Goal: Task Accomplishment & Management: Manage account settings

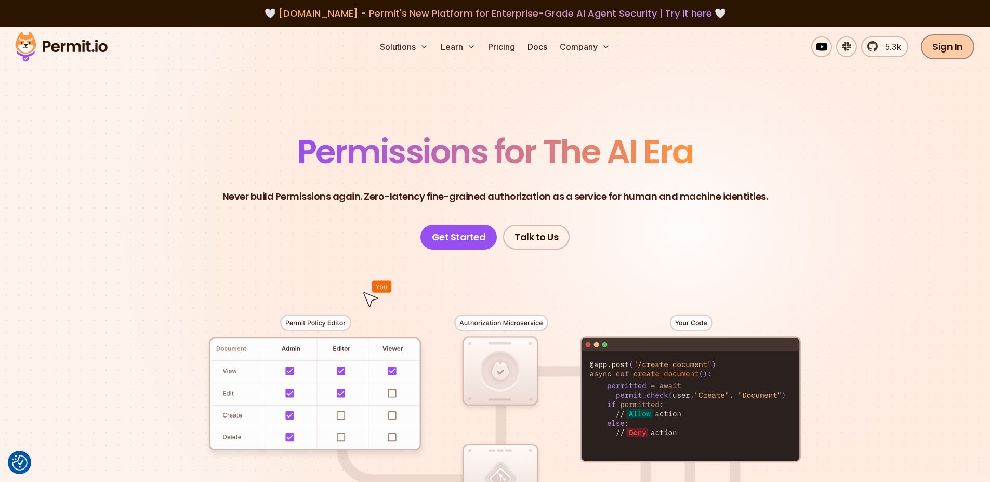
click at [952, 43] on link "Sign In" at bounding box center [948, 46] width 54 height 25
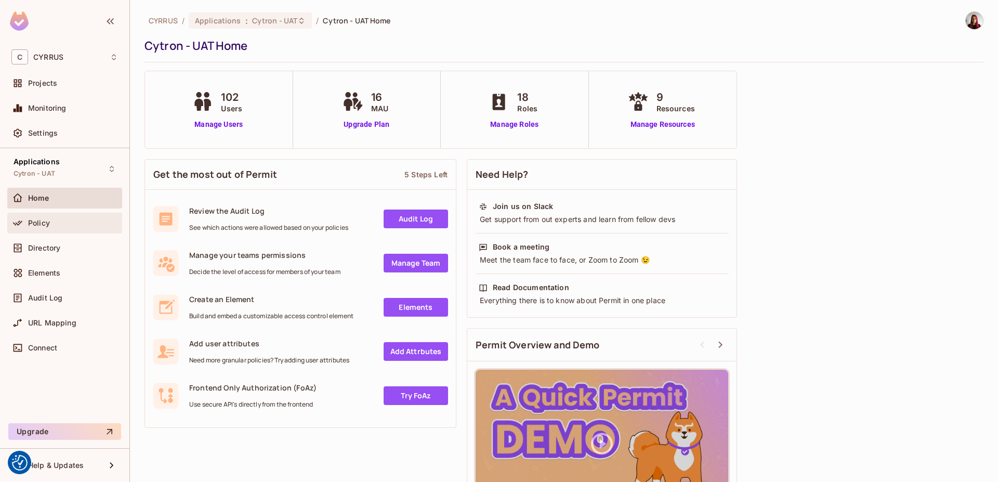
click at [77, 220] on div "Policy" at bounding box center [73, 223] width 90 height 8
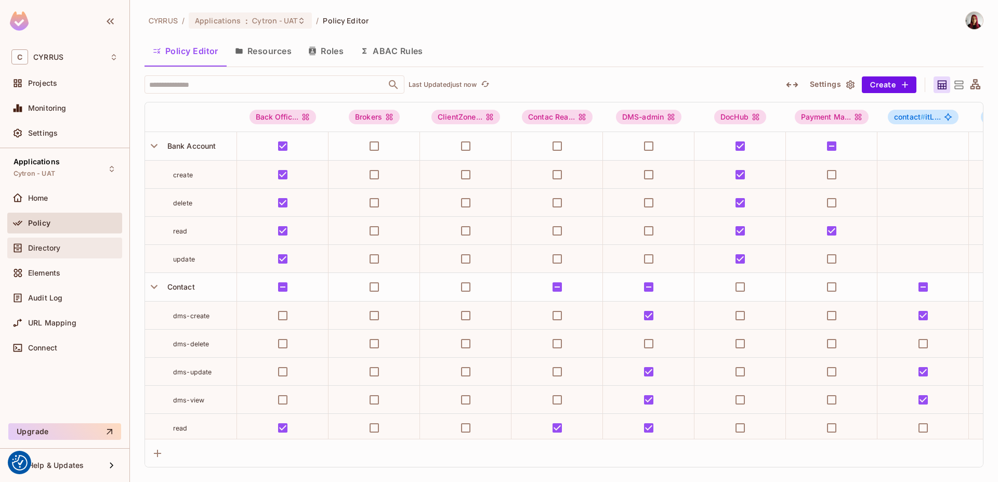
click at [75, 244] on div "Directory" at bounding box center [73, 248] width 90 height 8
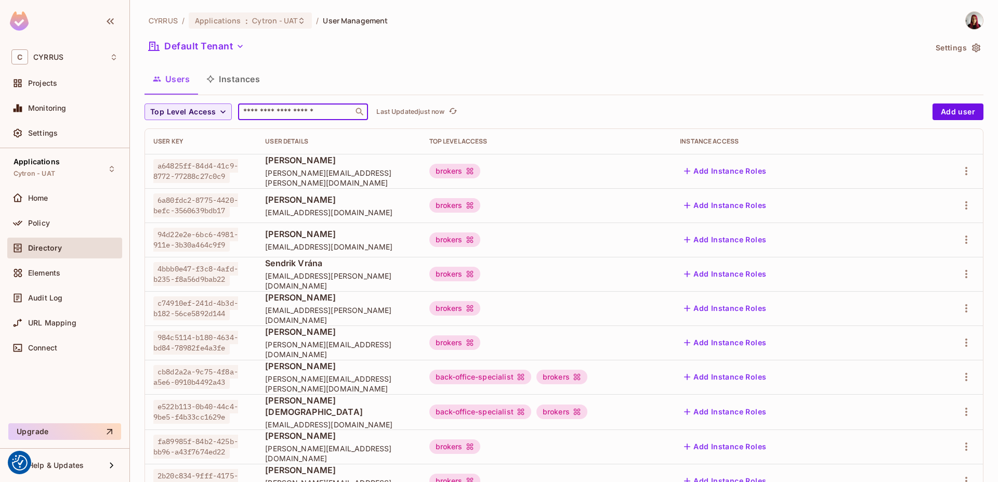
click at [305, 114] on input "text" at bounding box center [295, 112] width 109 height 10
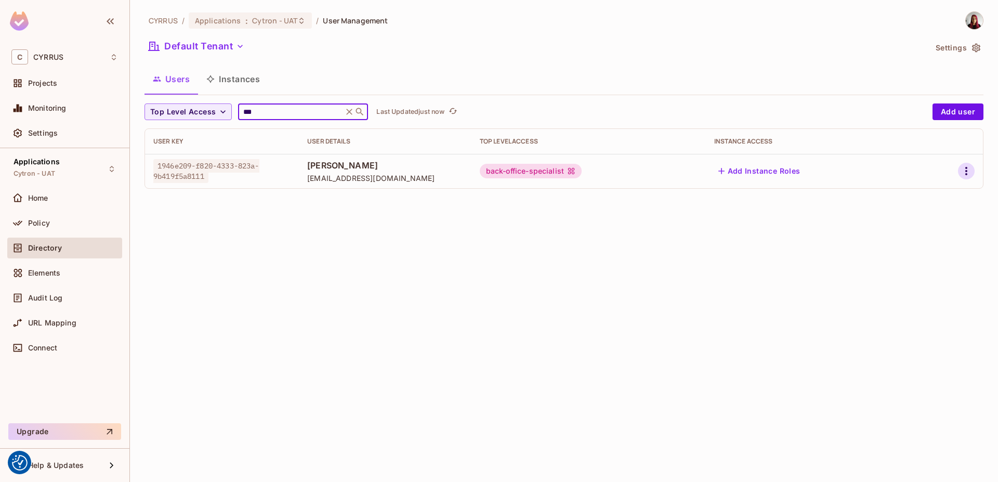
type input "***"
click at [970, 169] on icon "button" at bounding box center [966, 171] width 12 height 12
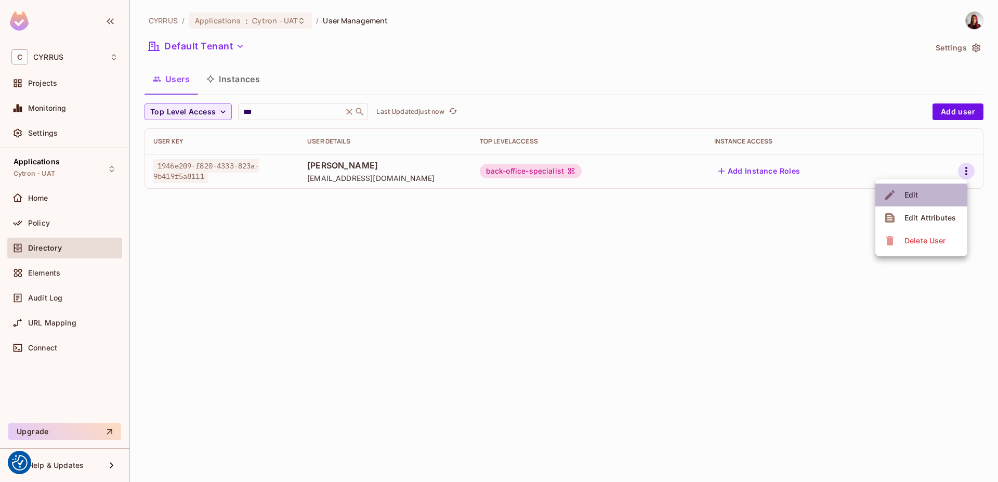
click at [918, 201] on span "Edit" at bounding box center [911, 195] width 20 height 17
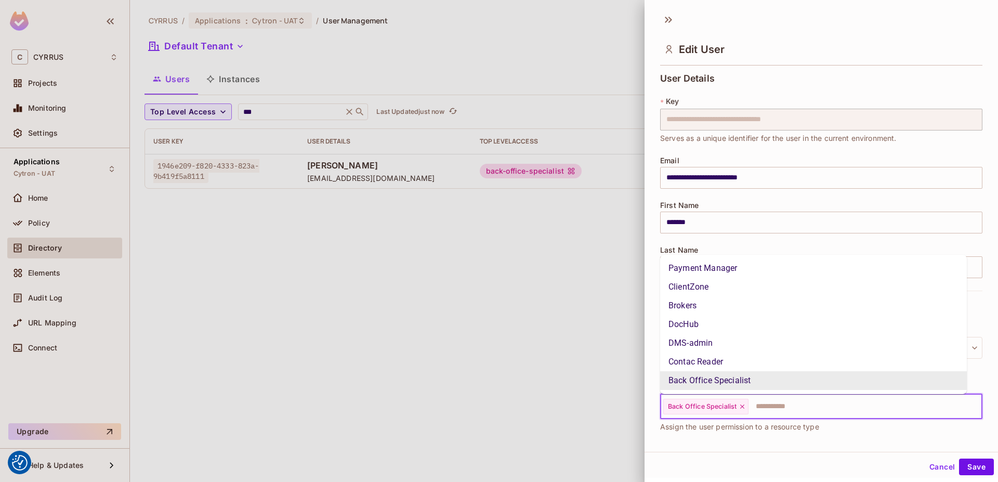
click at [818, 407] on input "text" at bounding box center [855, 406] width 213 height 21
click at [789, 326] on li "DocHub" at bounding box center [813, 324] width 307 height 19
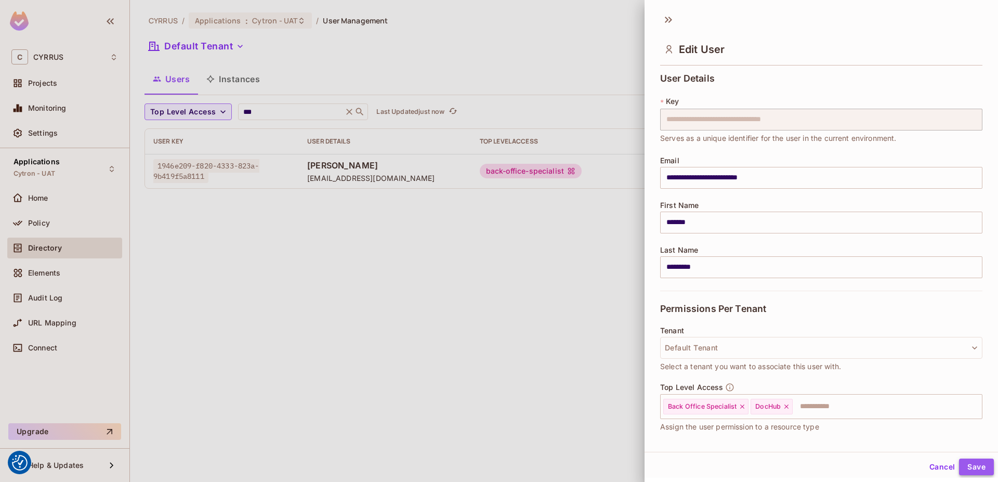
click at [973, 462] on button "Save" at bounding box center [976, 466] width 35 height 17
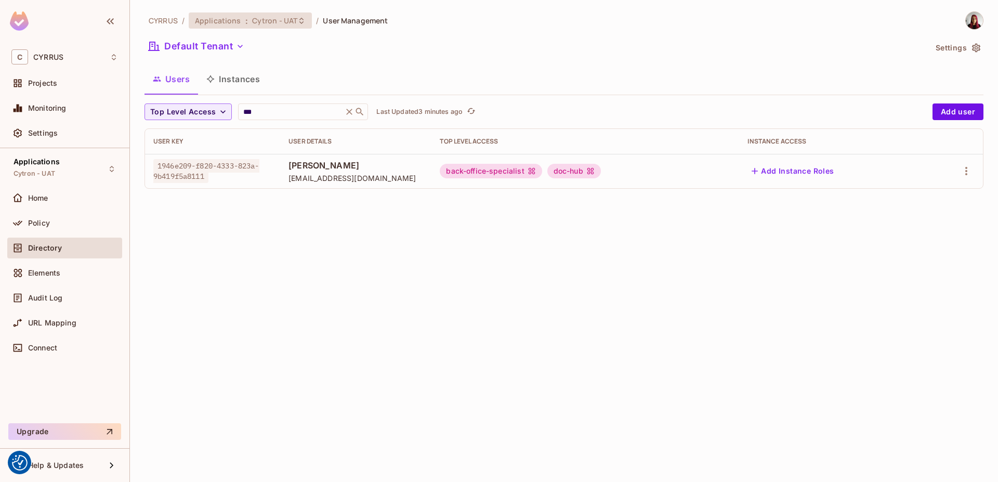
click at [267, 19] on span "Cytron - UAT" at bounding box center [275, 21] width 46 height 10
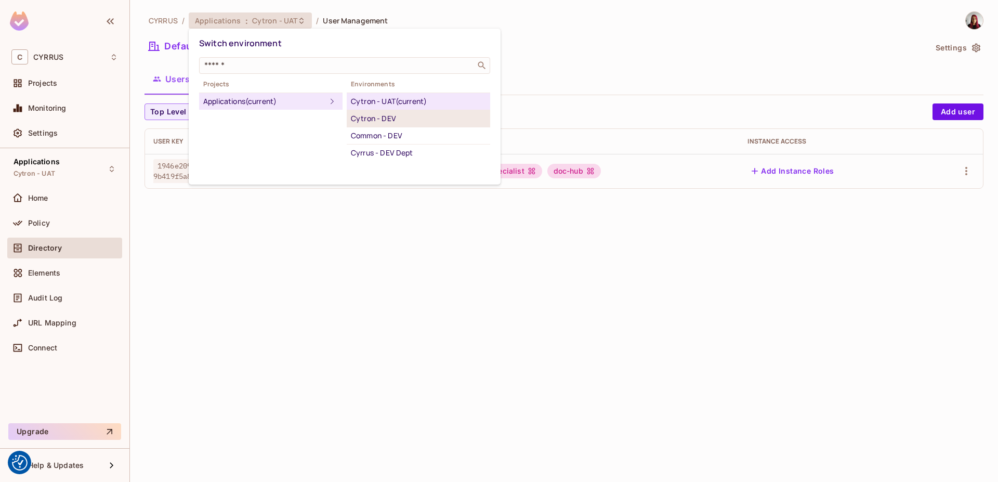
click at [383, 121] on div "Cytron - DEV" at bounding box center [418, 118] width 135 height 12
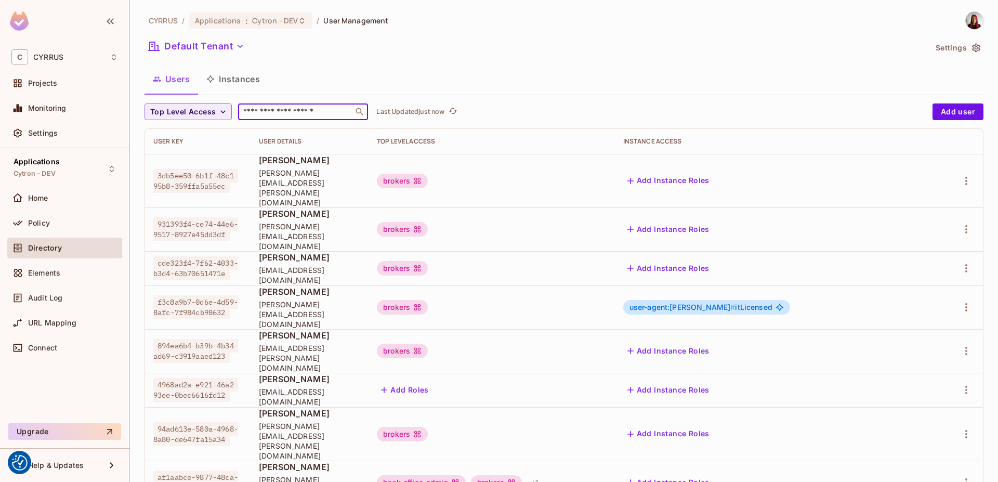
click at [304, 110] on input "text" at bounding box center [295, 112] width 109 height 10
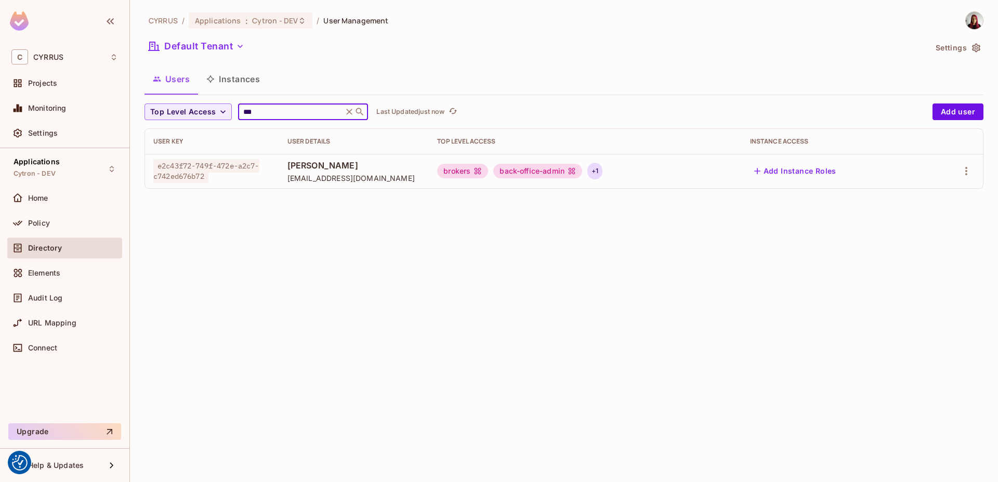
type input "***"
click at [602, 170] on div "+ 1" at bounding box center [594, 171] width 15 height 17
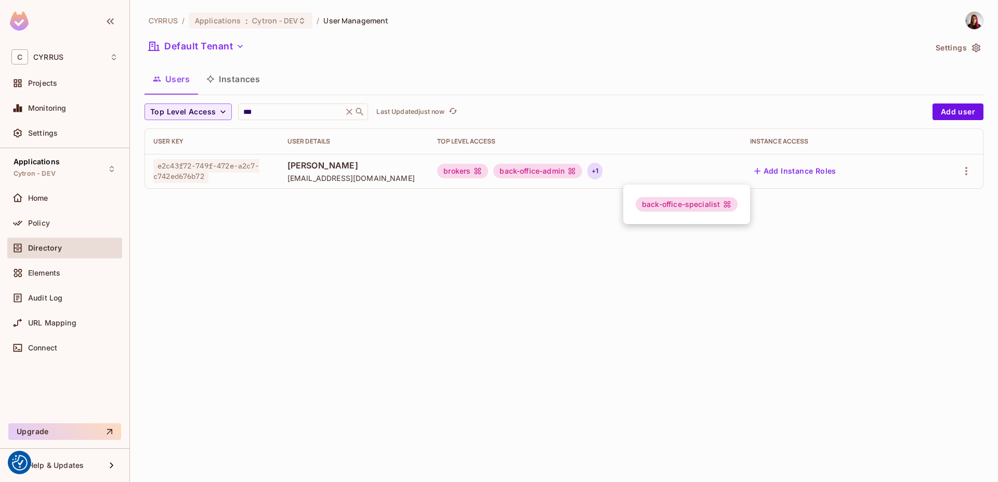
click at [968, 167] on div at bounding box center [499, 241] width 998 height 482
click at [968, 167] on icon "button" at bounding box center [966, 171] width 12 height 12
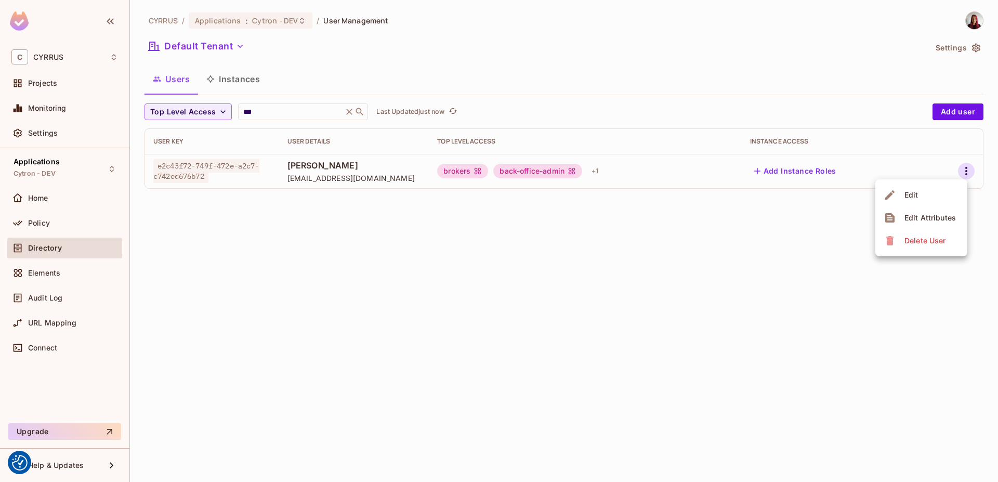
click at [942, 190] on li "Edit" at bounding box center [921, 194] width 92 height 23
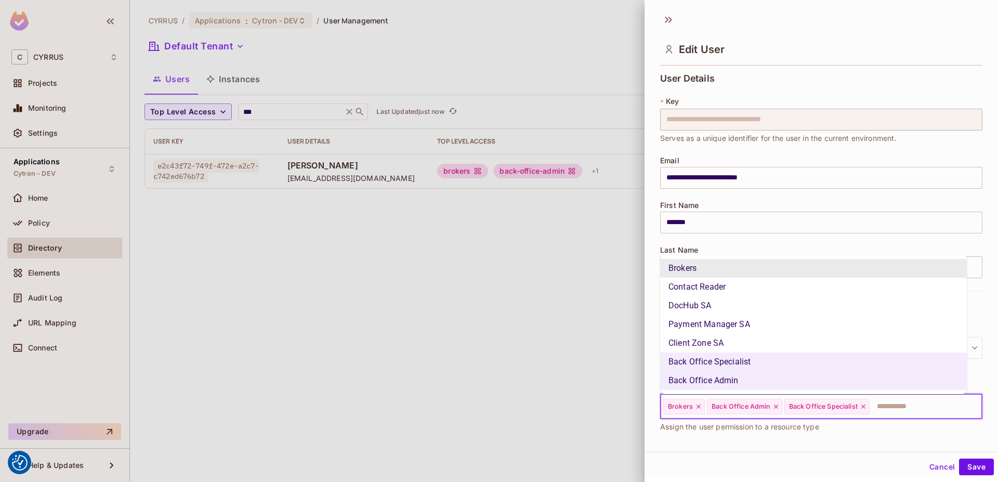
click at [906, 413] on input "text" at bounding box center [915, 406] width 91 height 21
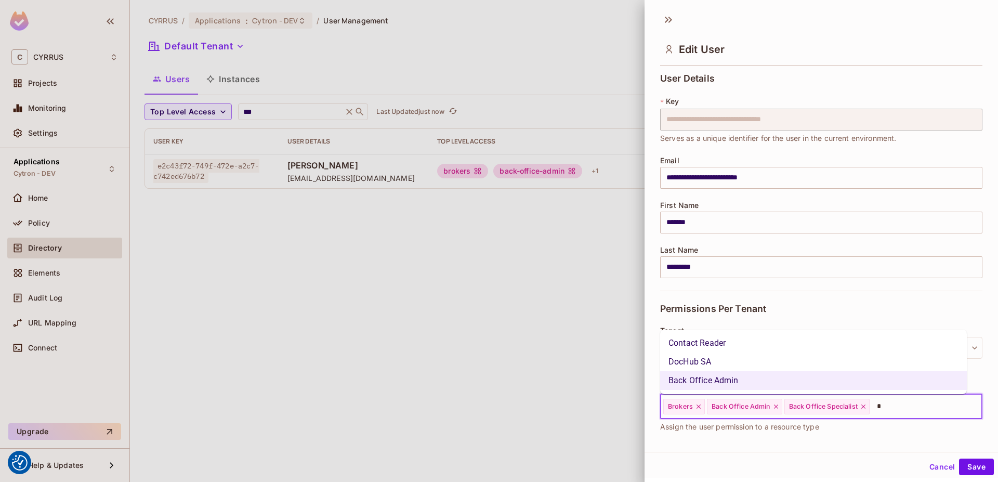
type input "**"
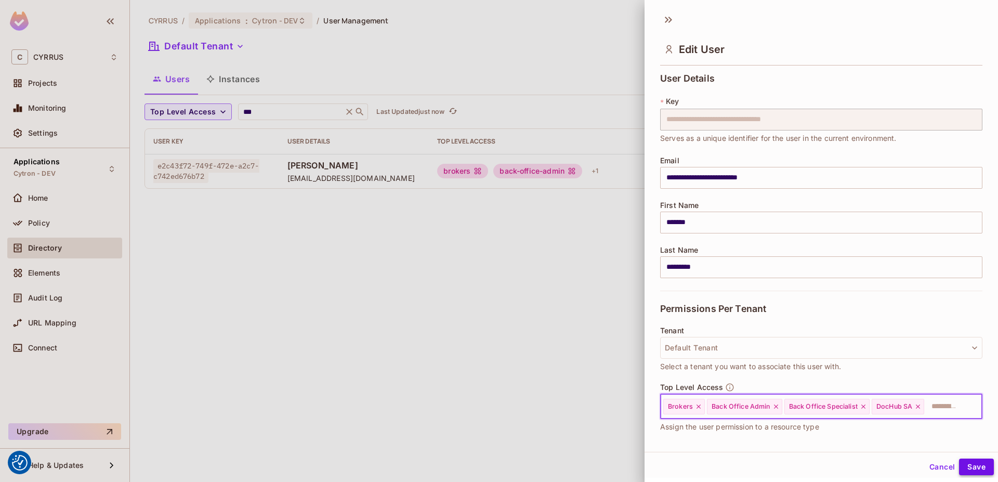
click at [970, 467] on button "Save" at bounding box center [976, 466] width 35 height 17
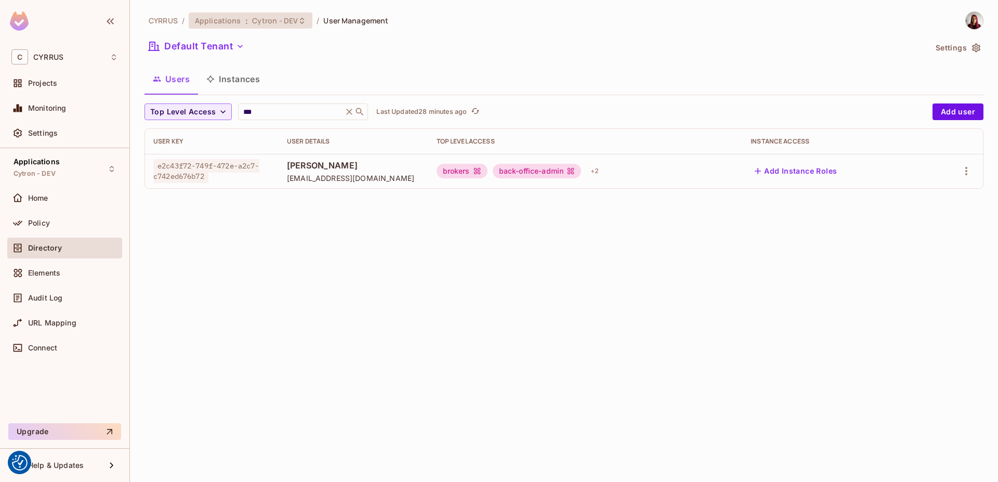
click at [282, 23] on span "Cytron - DEV" at bounding box center [275, 21] width 46 height 10
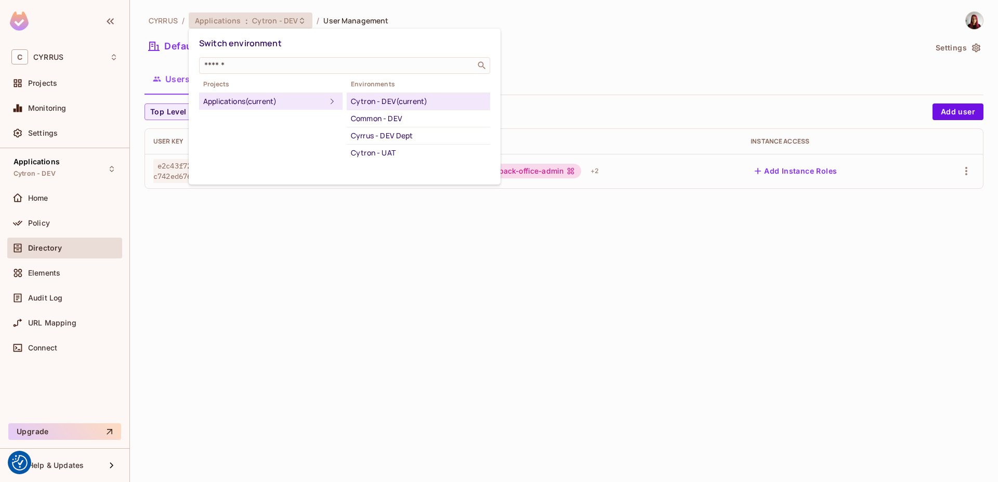
click at [223, 331] on div at bounding box center [499, 241] width 998 height 482
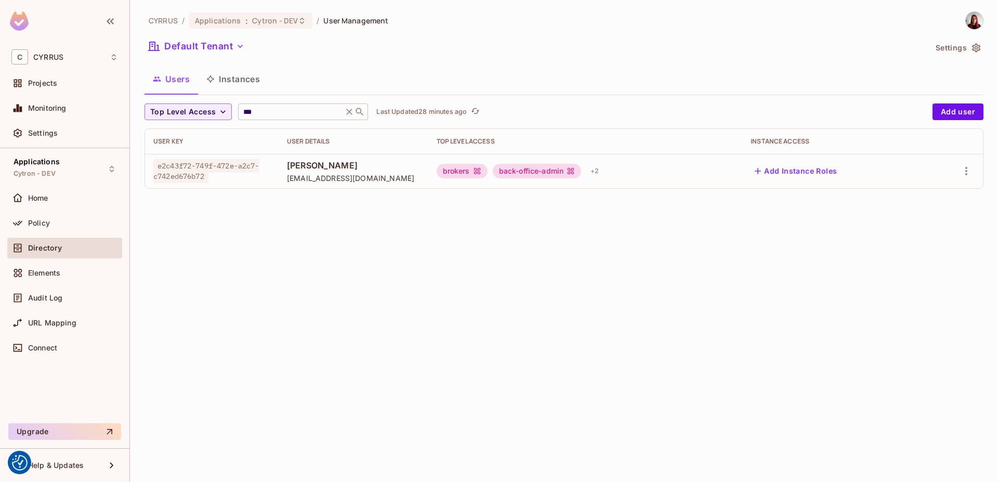
click at [287, 108] on input "***" at bounding box center [290, 112] width 99 height 10
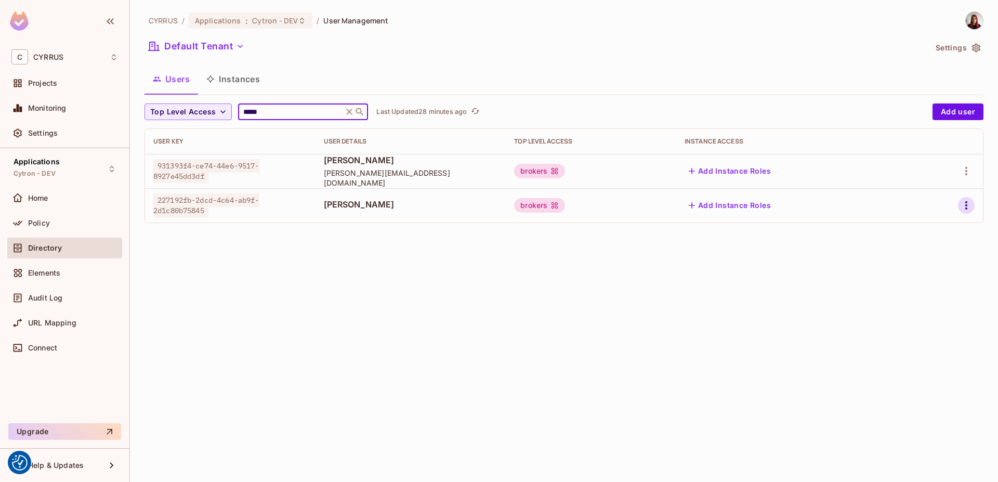
type input "*****"
click at [964, 208] on icon "button" at bounding box center [966, 205] width 12 height 12
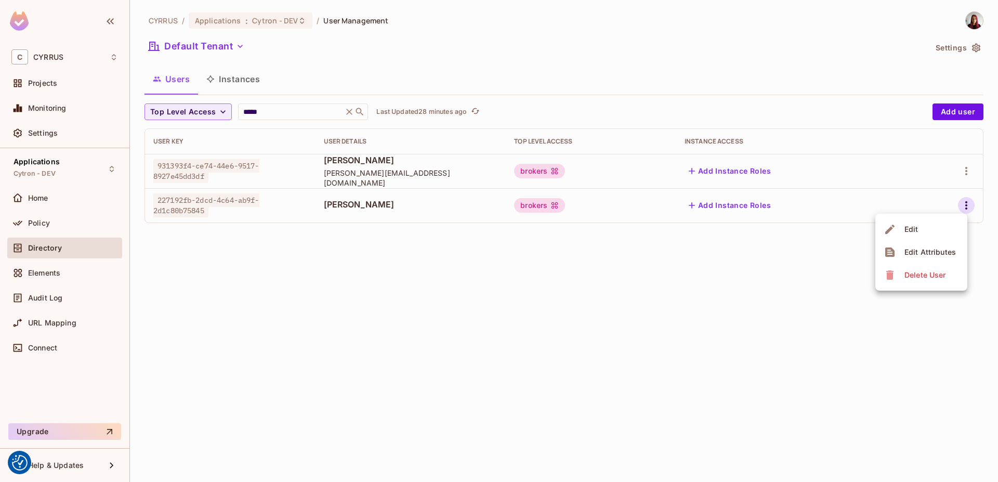
click at [931, 280] on div "Delete User" at bounding box center [924, 275] width 41 height 10
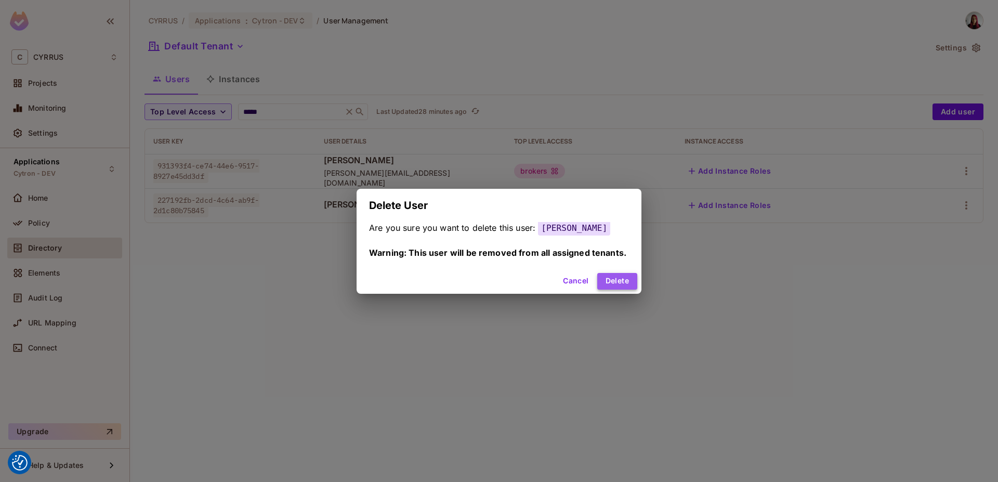
click at [631, 284] on button "Delete" at bounding box center [617, 281] width 40 height 17
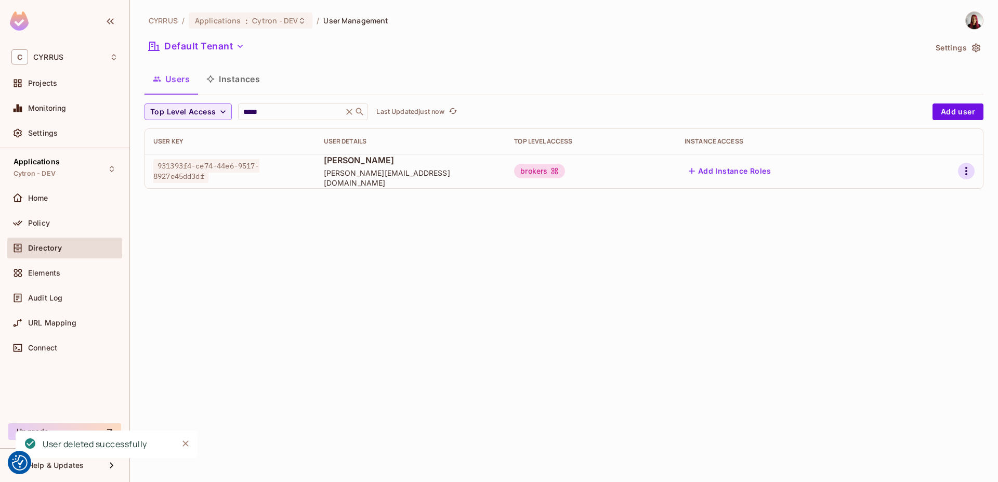
click at [968, 166] on icon "button" at bounding box center [966, 171] width 12 height 12
click at [928, 197] on li "Edit" at bounding box center [921, 194] width 92 height 23
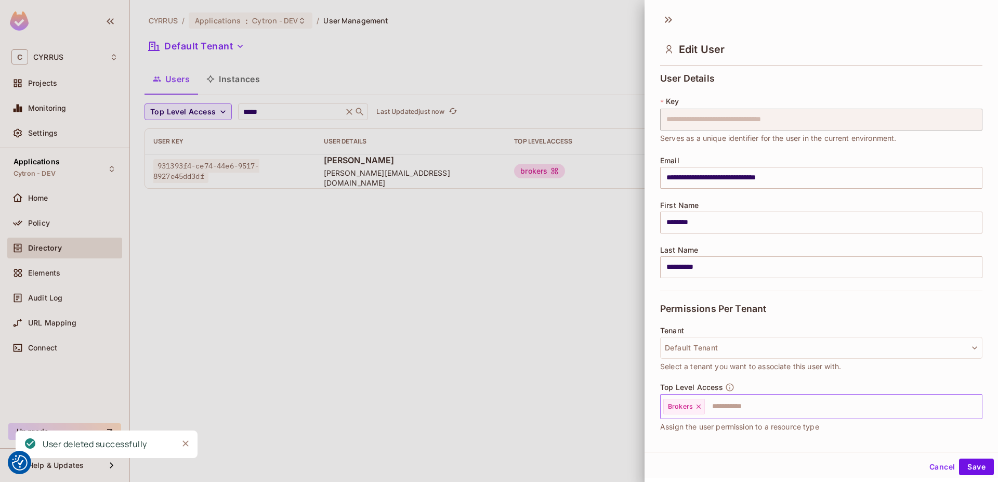
click at [740, 410] on input "text" at bounding box center [834, 406] width 256 height 21
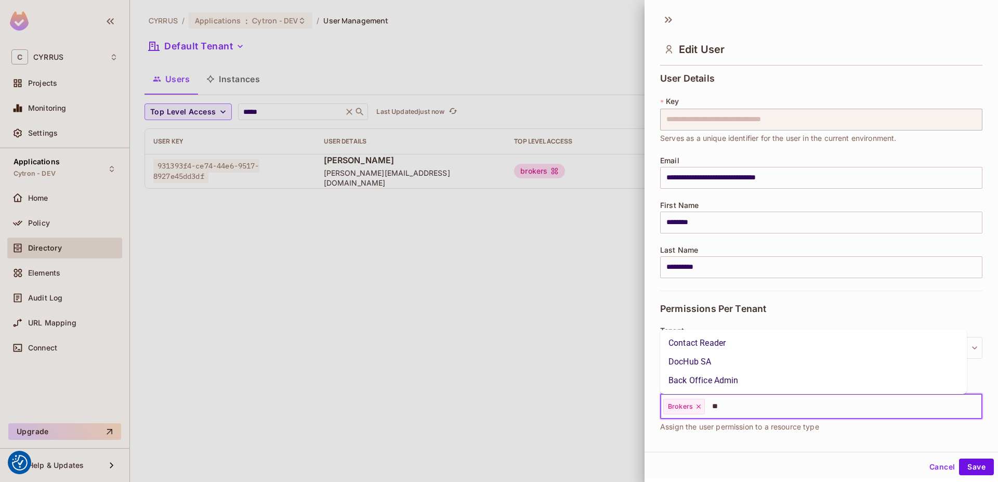
type input "***"
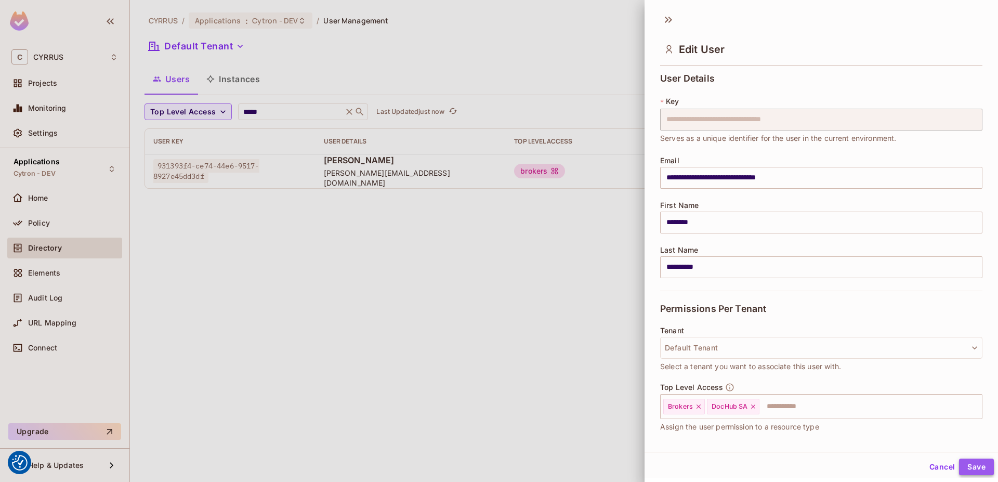
click at [970, 467] on button "Save" at bounding box center [976, 466] width 35 height 17
